Goal: Complete application form: Complete application form

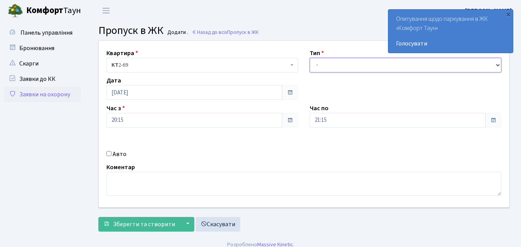
click at [316, 64] on select "- Доставка Таксі Гості Сервіс" at bounding box center [406, 65] width 192 height 15
select select "1"
click at [310, 58] on select "- Доставка Таксі Гості Сервіс" at bounding box center [406, 65] width 192 height 15
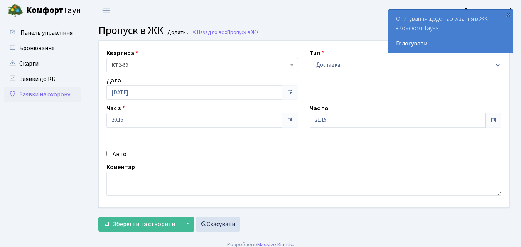
click at [109, 156] on input "Авто" at bounding box center [108, 153] width 5 height 5
checkbox input "true"
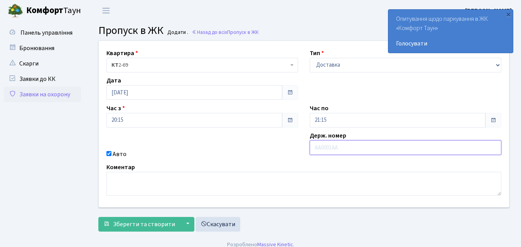
click at [319, 149] on input "text" at bounding box center [406, 147] width 192 height 15
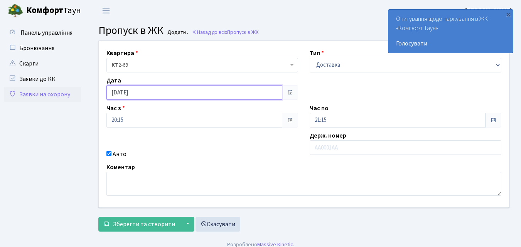
click at [249, 91] on input "[DATE]" at bounding box center [194, 92] width 176 height 15
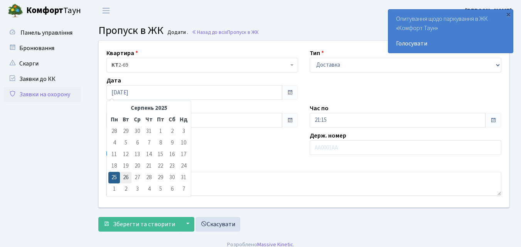
click at [125, 176] on td "26" at bounding box center [126, 178] width 12 height 12
type input "[DATE]"
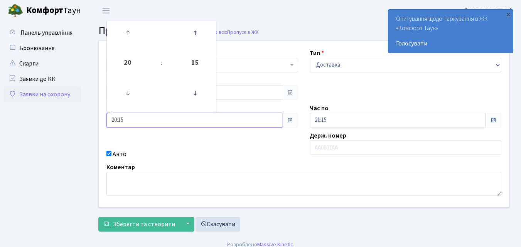
click at [140, 121] on input "20:15" at bounding box center [194, 120] width 176 height 15
click at [129, 94] on icon at bounding box center [127, 93] width 21 height 21
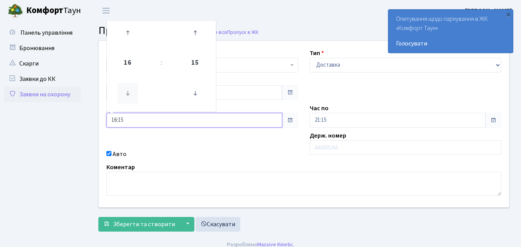
click at [129, 94] on icon at bounding box center [127, 93] width 21 height 21
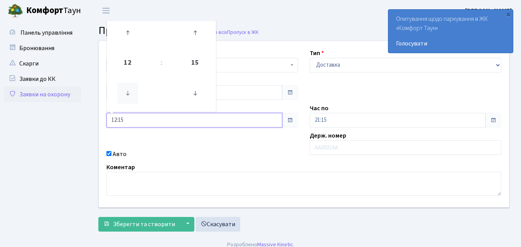
type input "11:15"
click at [324, 146] on input "text" at bounding box center [406, 147] width 192 height 15
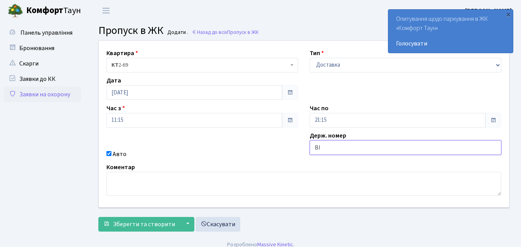
type input "ВІ4902СХ"
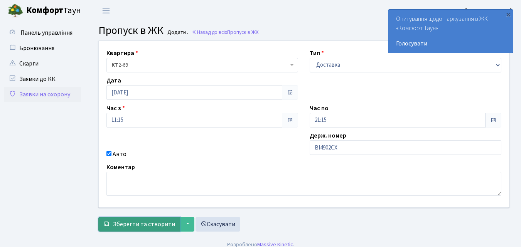
click at [158, 224] on span "Зберегти та створити" at bounding box center [144, 224] width 62 height 8
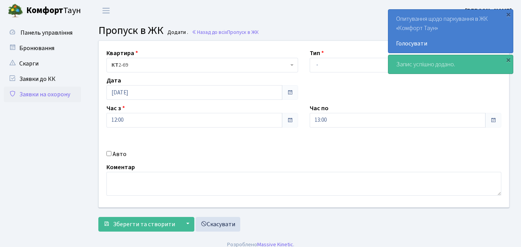
click at [32, 95] on link "Заявки на охорону" at bounding box center [42, 94] width 77 height 15
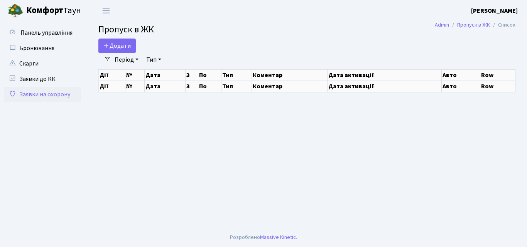
select select "25"
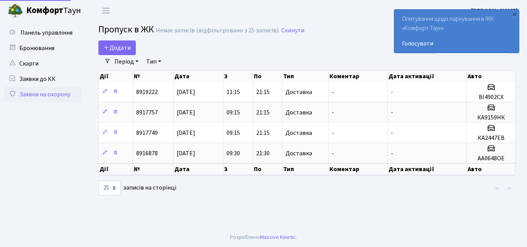
select select "25"
